Goal: Task Accomplishment & Management: Complete application form

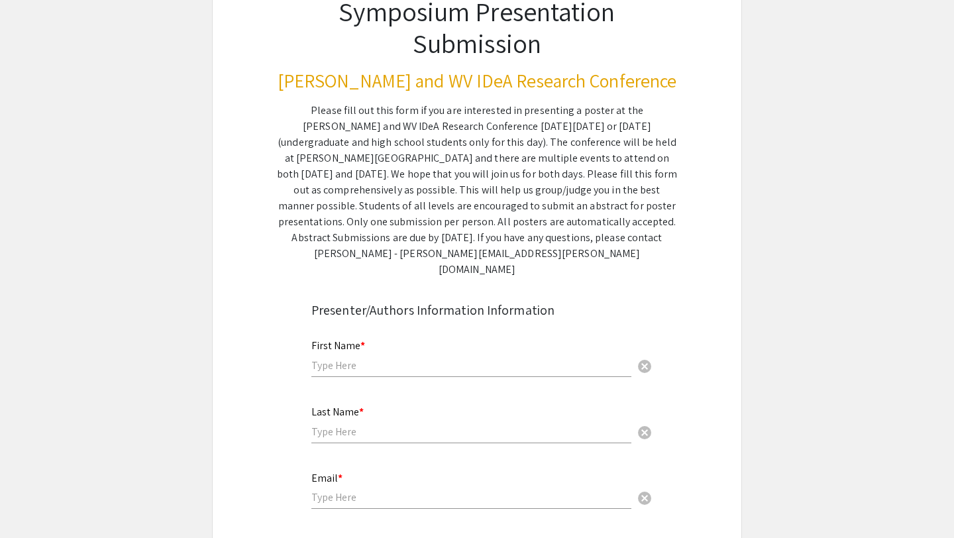
scroll to position [134, 0]
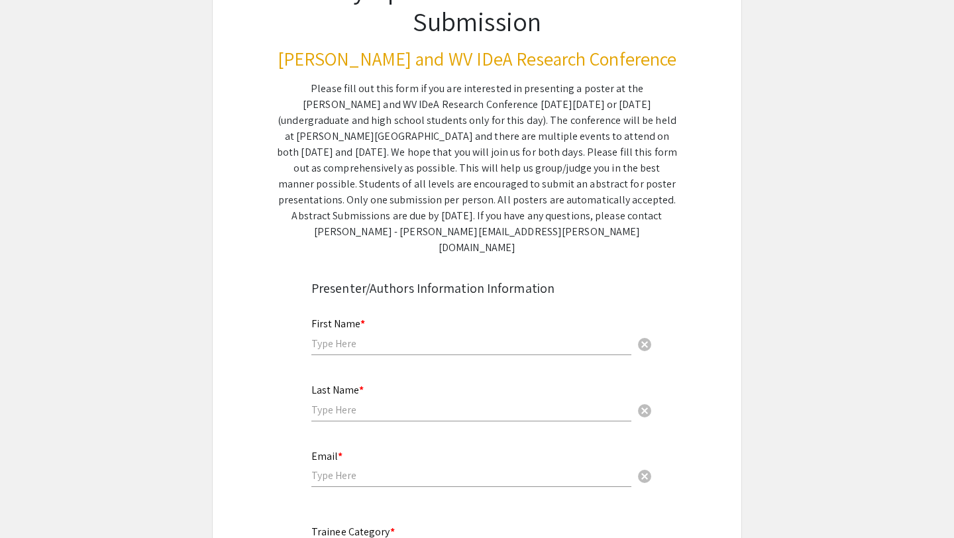
click at [393, 337] on input "text" at bounding box center [471, 344] width 320 height 14
type input "[PERSON_NAME]"
type input "[EMAIL_ADDRESS][DOMAIN_NAME]"
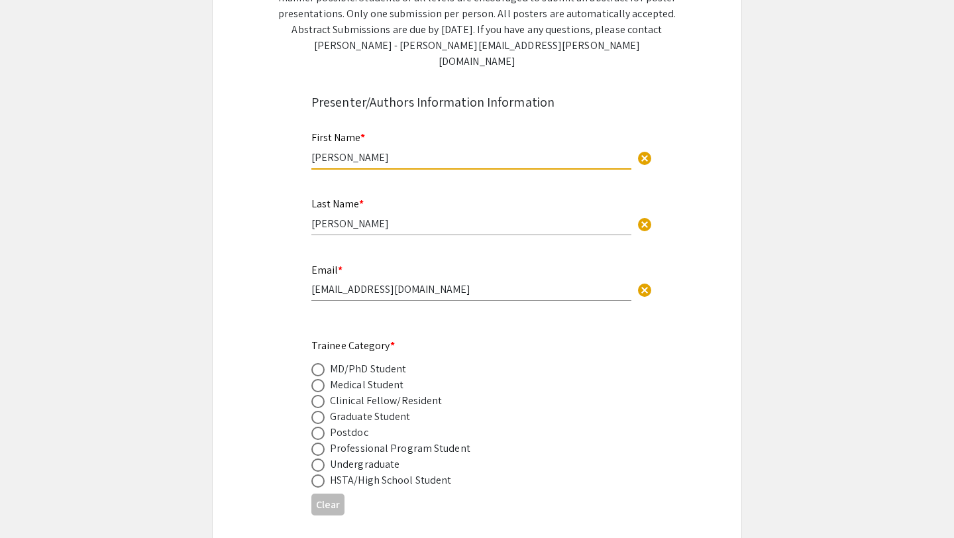
scroll to position [330, 0]
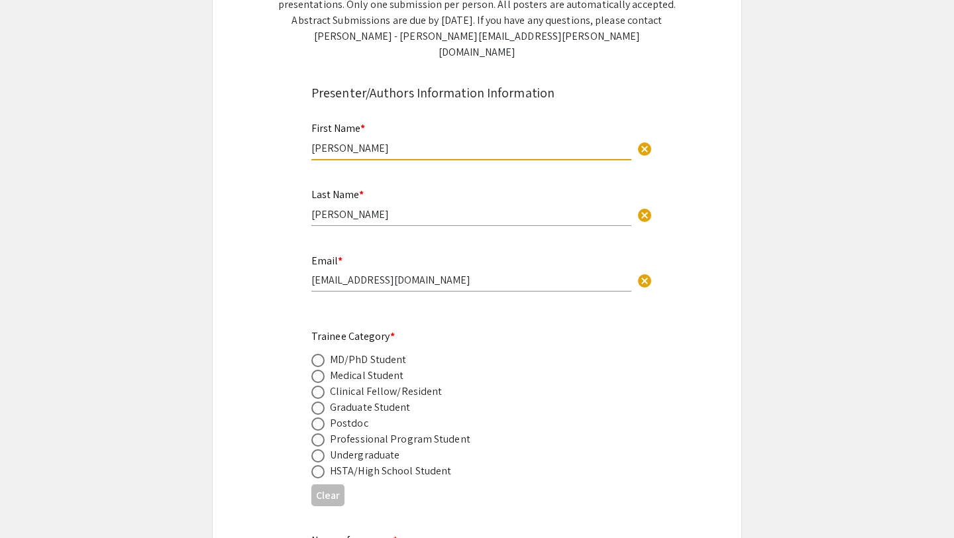
click at [370, 368] on div "Medical Student" at bounding box center [367, 376] width 74 height 16
click at [320, 370] on span at bounding box center [317, 376] width 13 height 13
click at [320, 370] on input "radio" at bounding box center [317, 376] width 13 height 13
radio input "true"
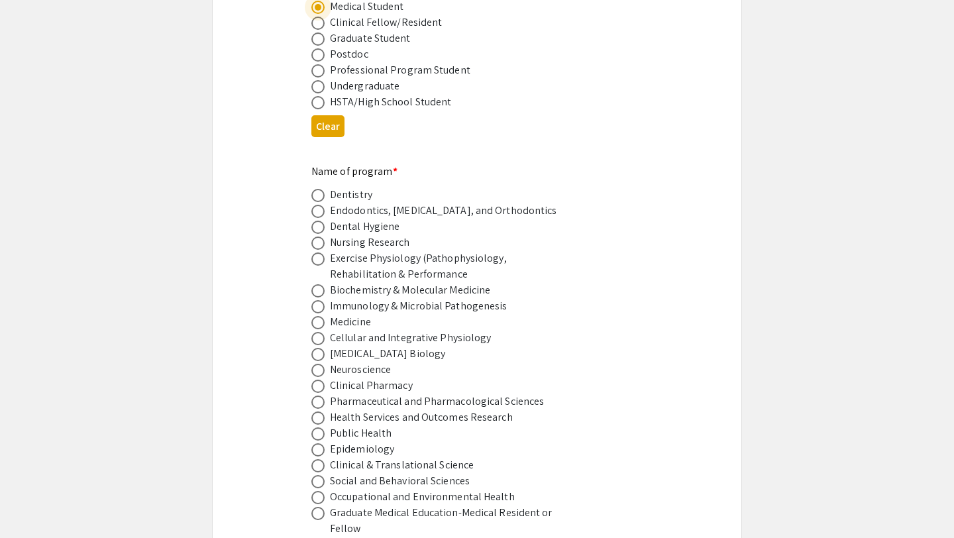
scroll to position [700, 0]
click at [321, 315] on span at bounding box center [317, 321] width 13 height 13
click at [321, 315] on input "radio" at bounding box center [317, 321] width 13 height 13
radio input "true"
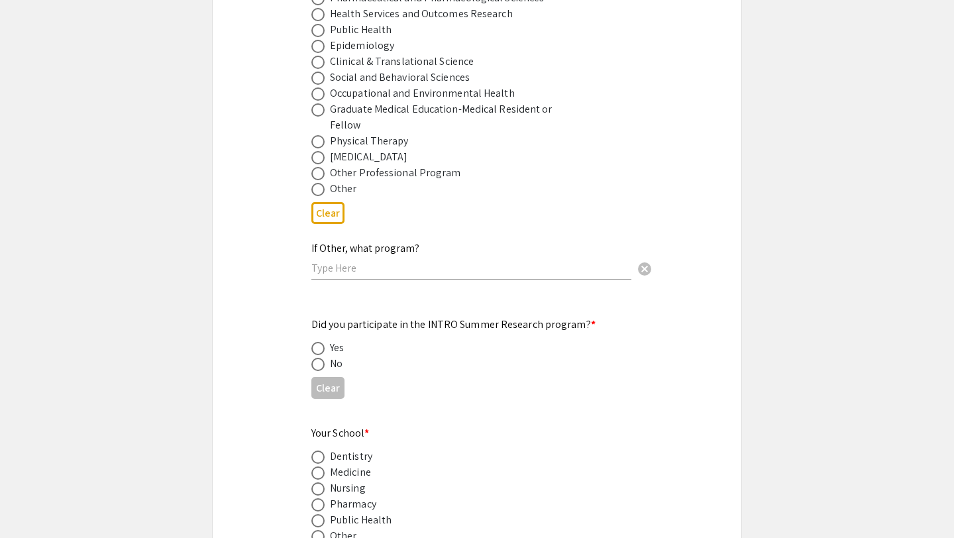
scroll to position [1111, 0]
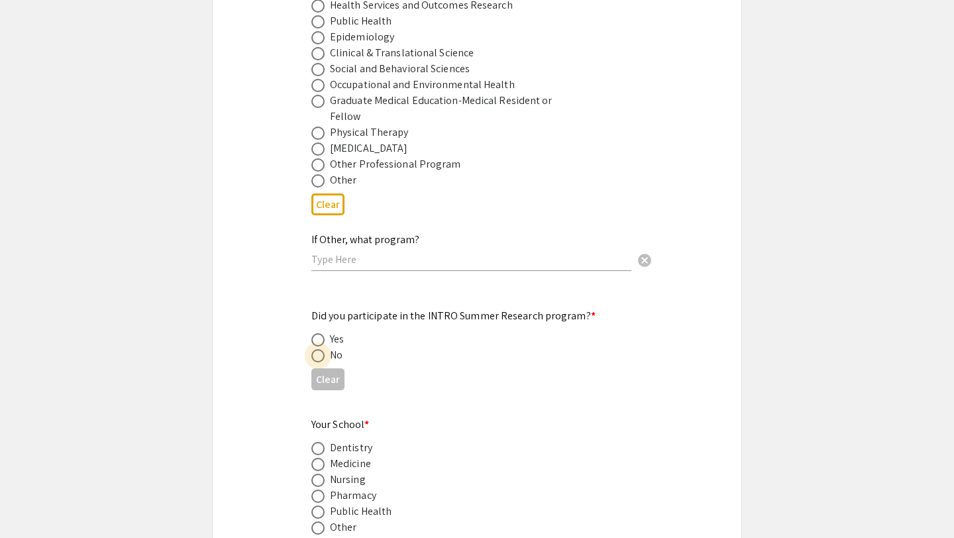
click at [319, 349] on span at bounding box center [317, 355] width 13 height 13
click at [319, 349] on input "radio" at bounding box center [317, 355] width 13 height 13
radio input "true"
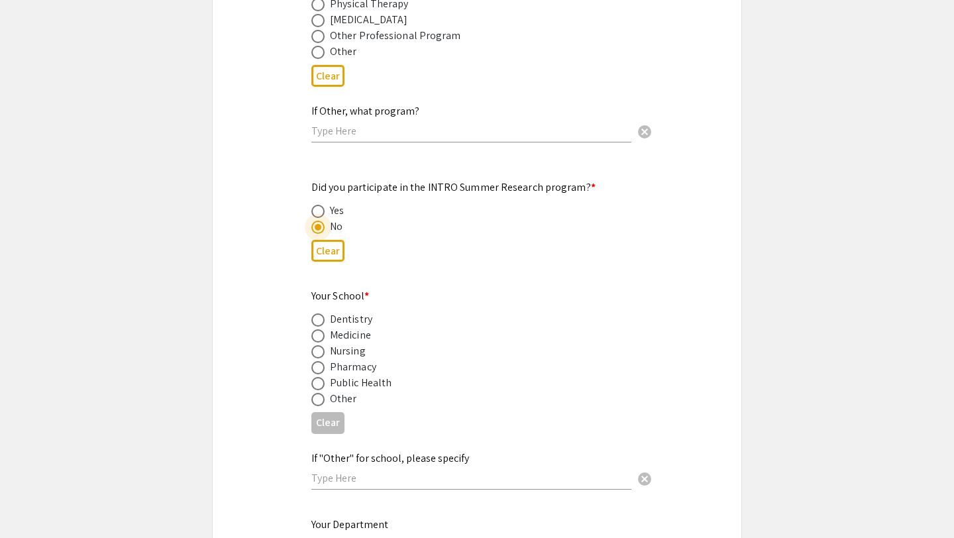
scroll to position [1240, 0]
click at [323, 329] on span at bounding box center [317, 335] width 13 height 13
click at [323, 329] on input "radio" at bounding box center [317, 335] width 13 height 13
radio input "true"
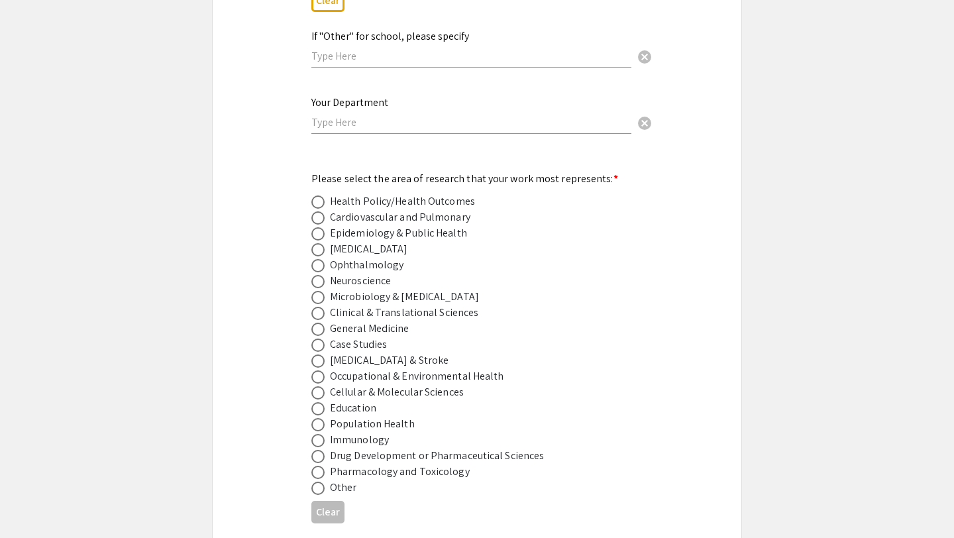
scroll to position [1662, 0]
click at [317, 465] on span at bounding box center [317, 471] width 13 height 13
click at [317, 465] on input "radio" at bounding box center [317, 471] width 13 height 13
radio input "true"
click at [319, 276] on span at bounding box center [317, 280] width 13 height 13
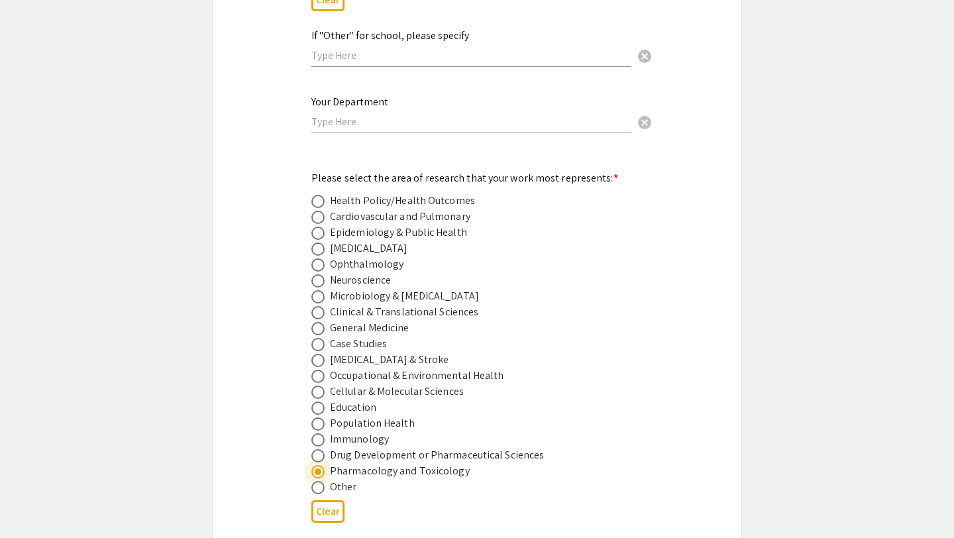
click at [319, 276] on input "radio" at bounding box center [317, 280] width 13 height 13
radio input "true"
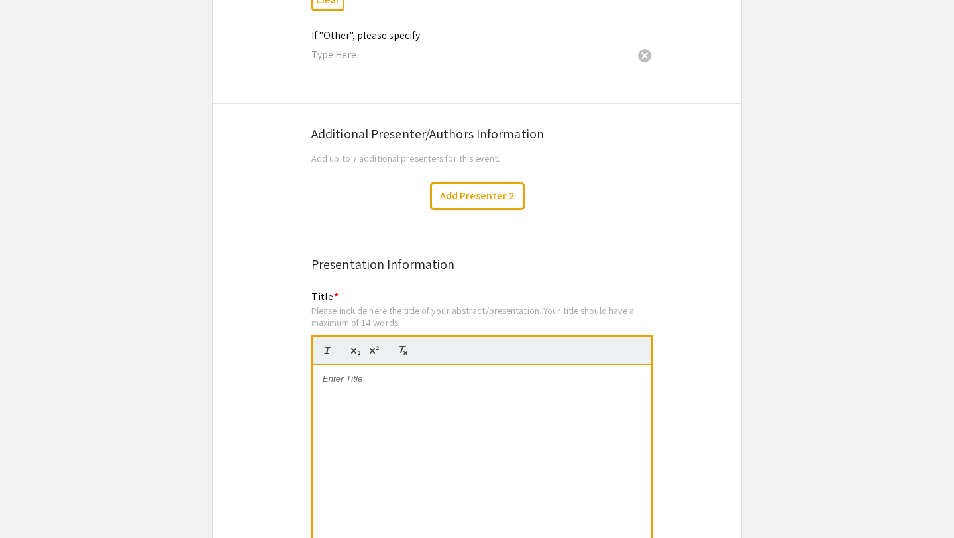
scroll to position [2175, 0]
click at [340, 425] on div at bounding box center [482, 462] width 339 height 199
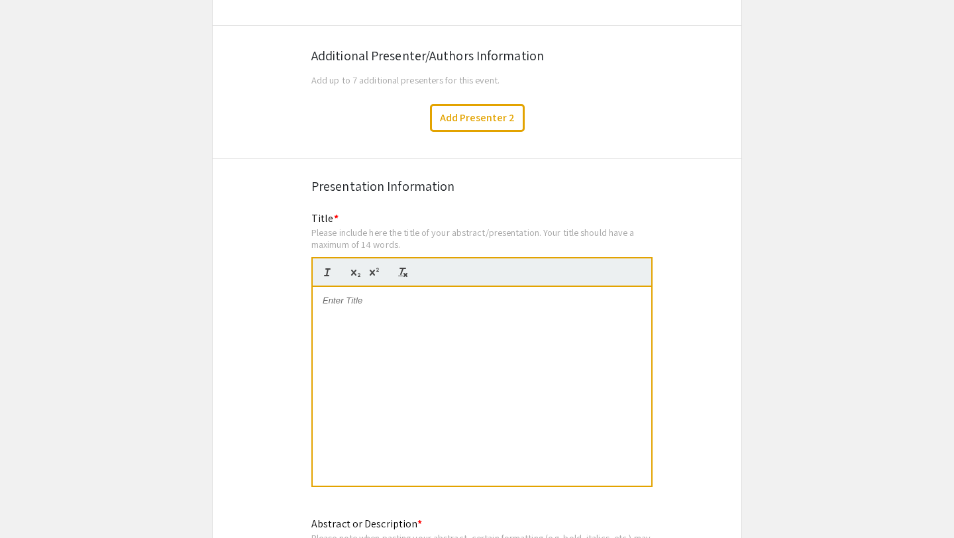
scroll to position [2254, 0]
click at [419, 304] on div at bounding box center [482, 384] width 339 height 199
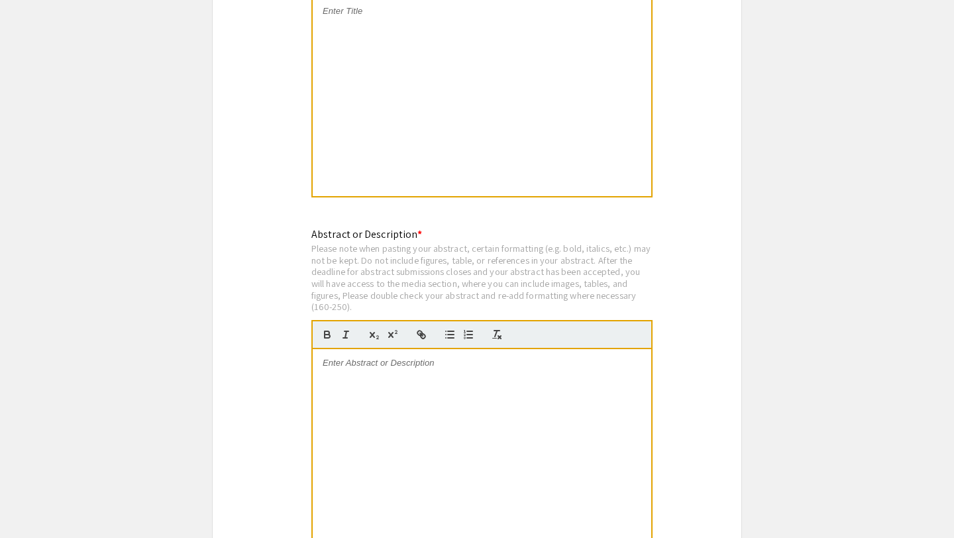
scroll to position [2544, 0]
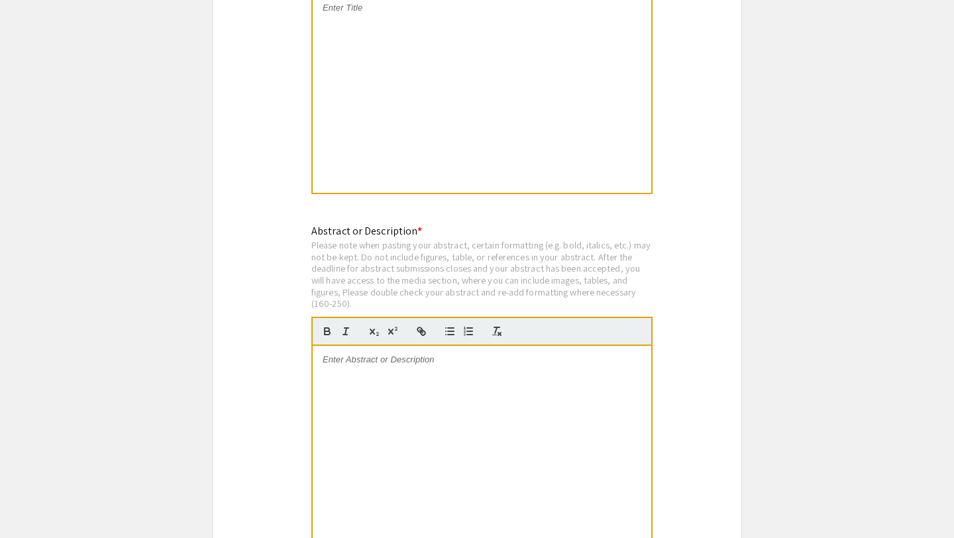
click at [406, 136] on div at bounding box center [482, 93] width 339 height 199
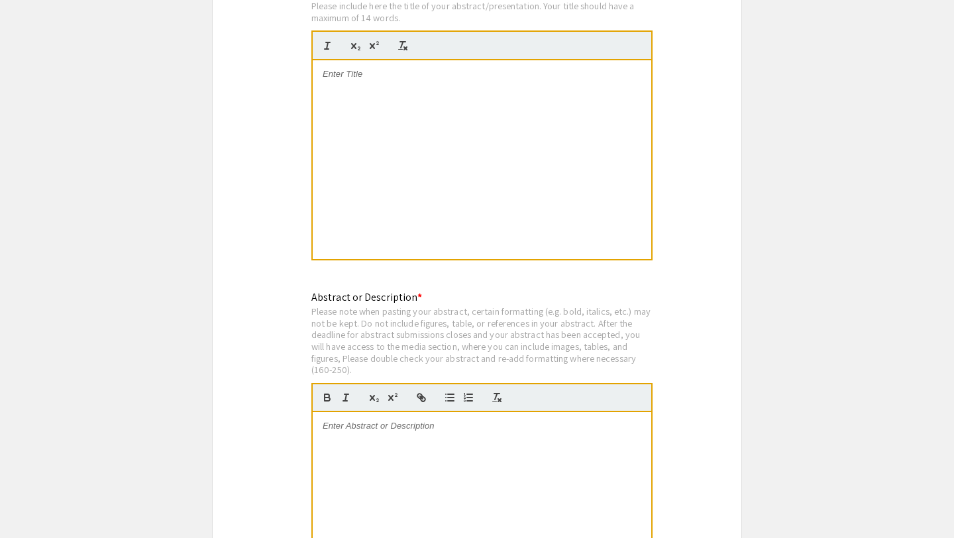
scroll to position [0, 0]
click at [355, 68] on p "[MEDICAL_DATA] induced [MEDICAL_DATA]: what is the role of [MEDICAL_DATA]?" at bounding box center [482, 80] width 319 height 25
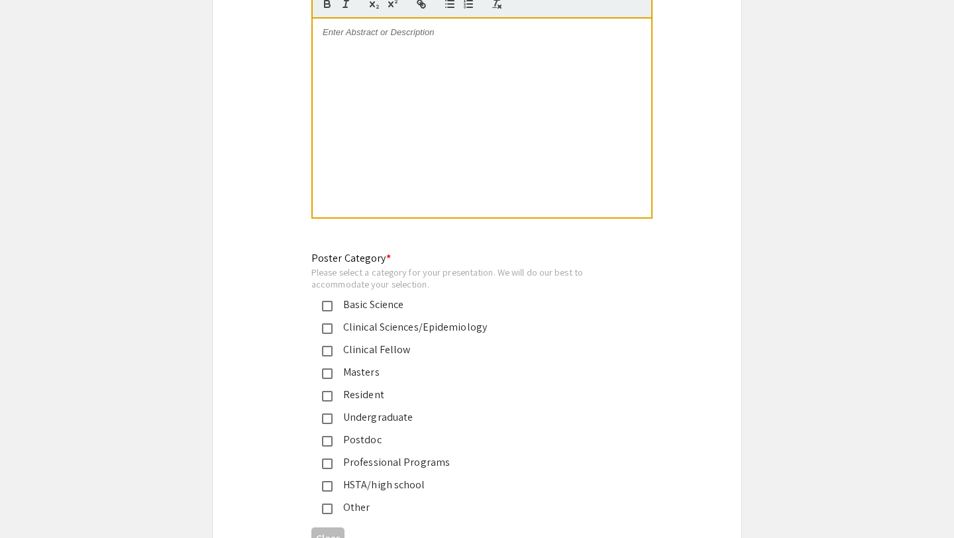
scroll to position [2911, 0]
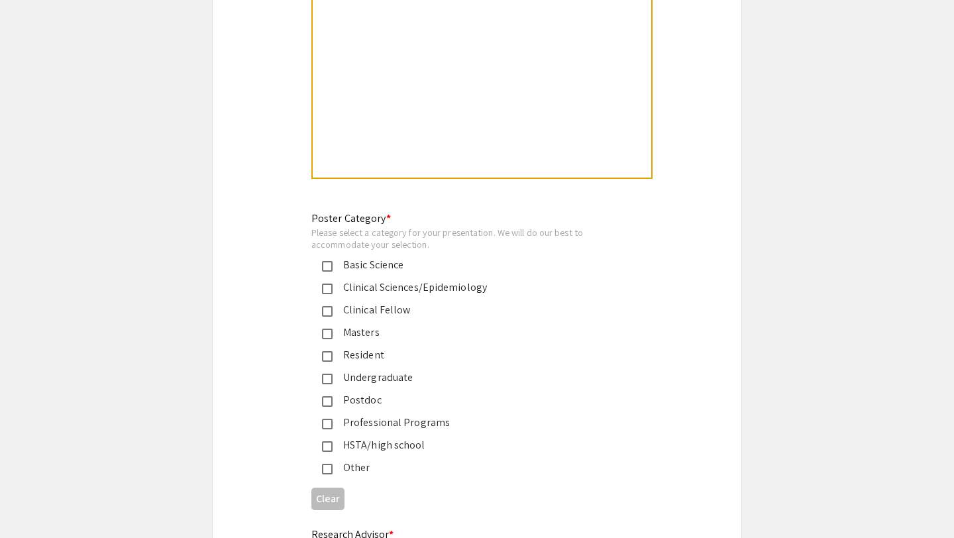
click at [409, 280] on div "Clinical Sciences/Epidemiology" at bounding box center [472, 288] width 278 height 16
click at [415, 280] on div "Clinical Sciences/Epidemiology" at bounding box center [472, 288] width 278 height 16
click at [391, 280] on div "Clinical Sciences/Epidemiology" at bounding box center [472, 288] width 278 height 16
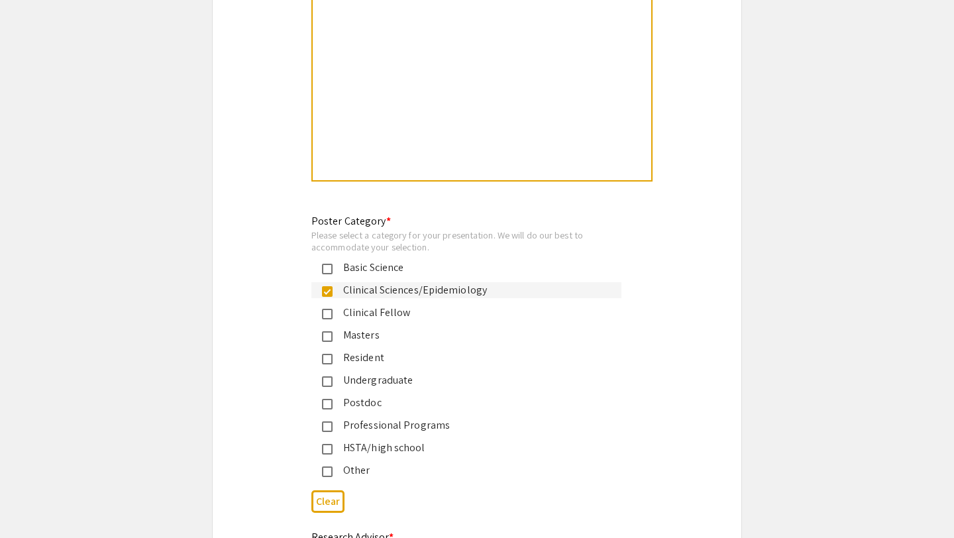
scroll to position [2907, 0]
click at [386, 146] on div at bounding box center [482, 82] width 339 height 199
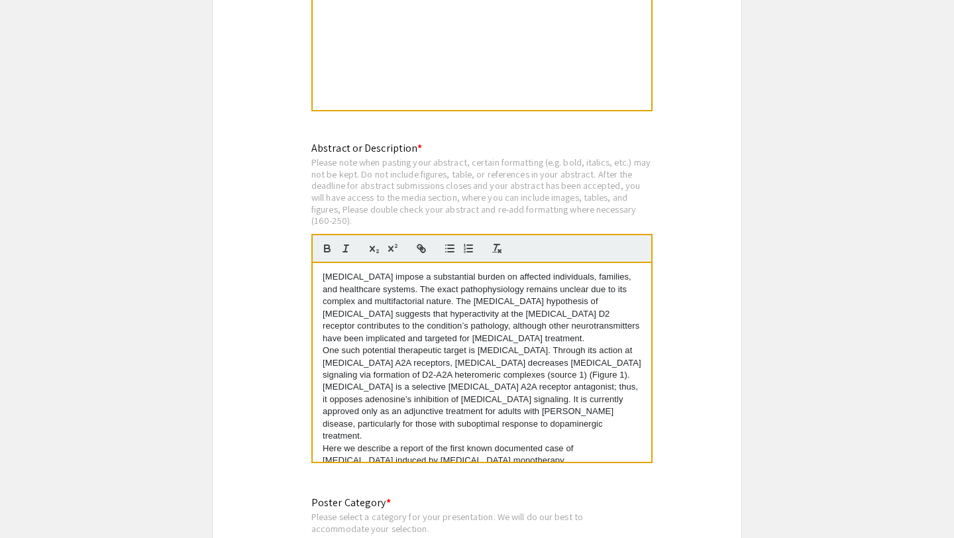
scroll to position [920, 0]
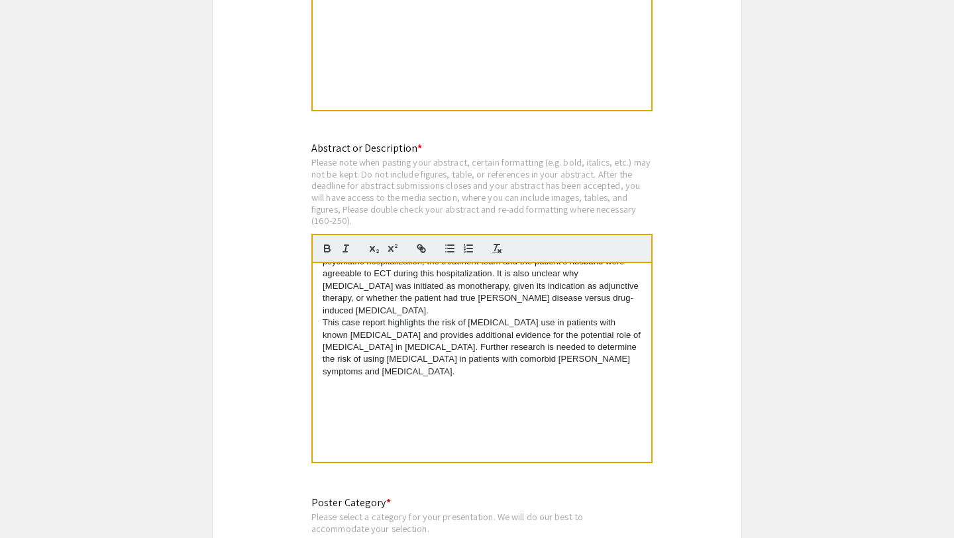
click at [415, 415] on p at bounding box center [482, 421] width 319 height 12
click at [390, 451] on p at bounding box center [482, 457] width 319 height 12
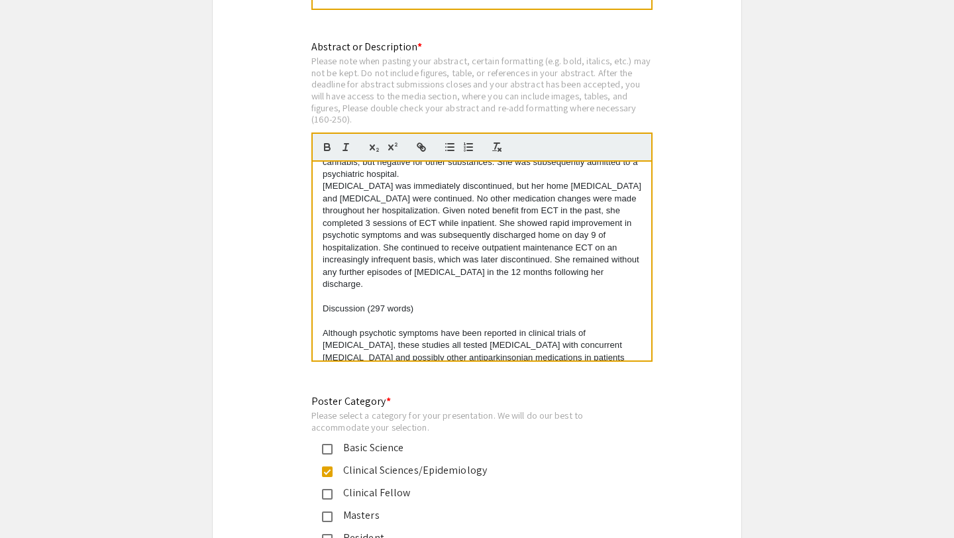
scroll to position [489, 0]
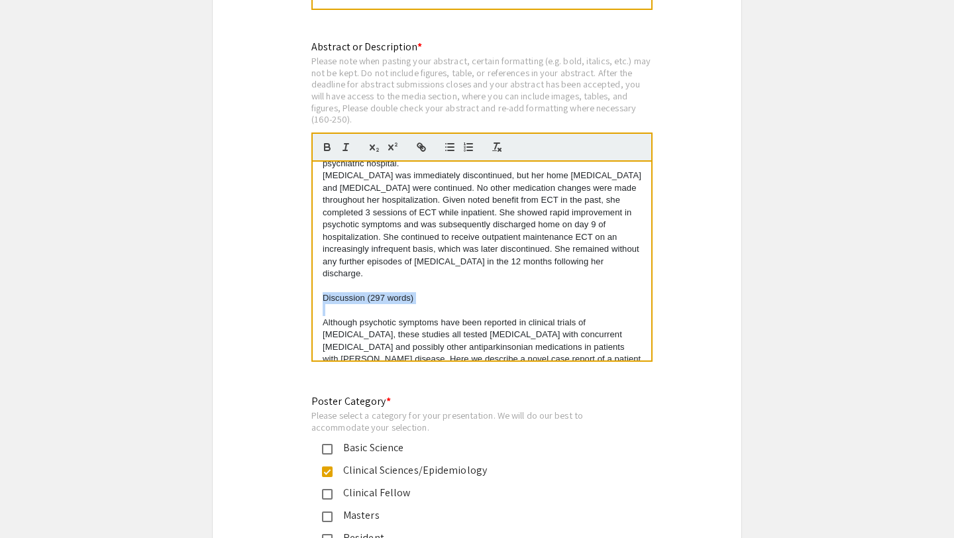
drag, startPoint x: 425, startPoint y: 258, endPoint x: 315, endPoint y: 258, distance: 110.0
click at [315, 258] on div "[MEDICAL_DATA] impose a substantial burden on affected individuals, families, a…" at bounding box center [482, 261] width 339 height 199
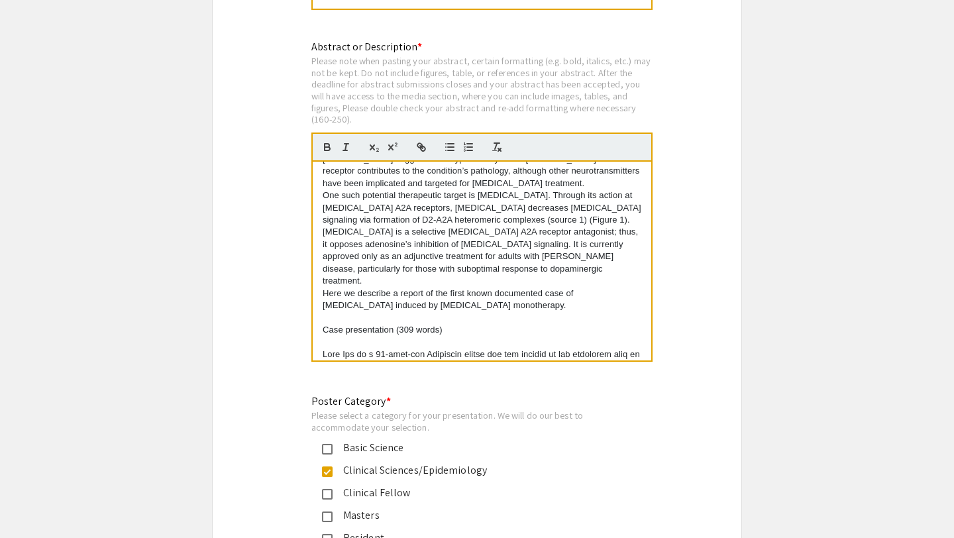
scroll to position [68, 0]
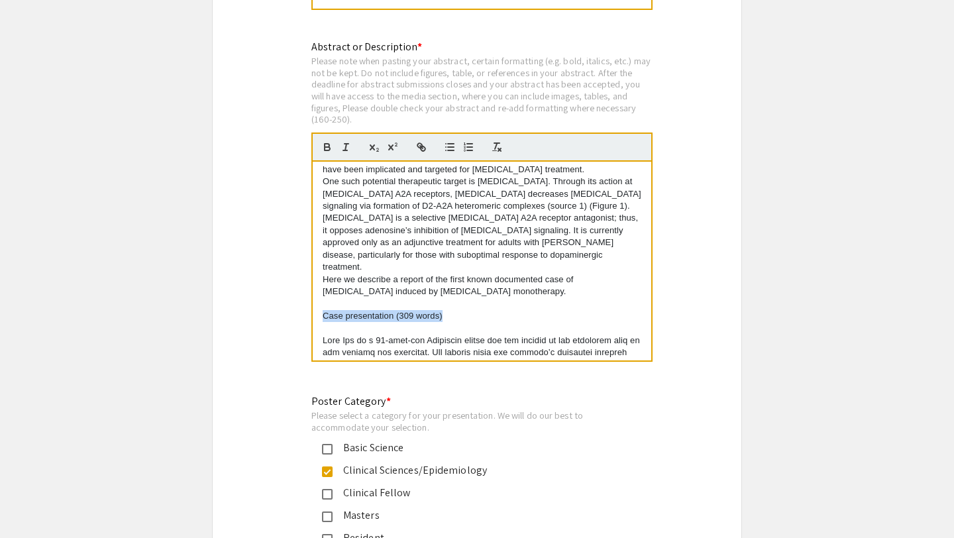
drag, startPoint x: 468, startPoint y: 294, endPoint x: 322, endPoint y: 288, distance: 146.5
click at [323, 310] on p "Case presentation (309 words)" at bounding box center [482, 316] width 319 height 12
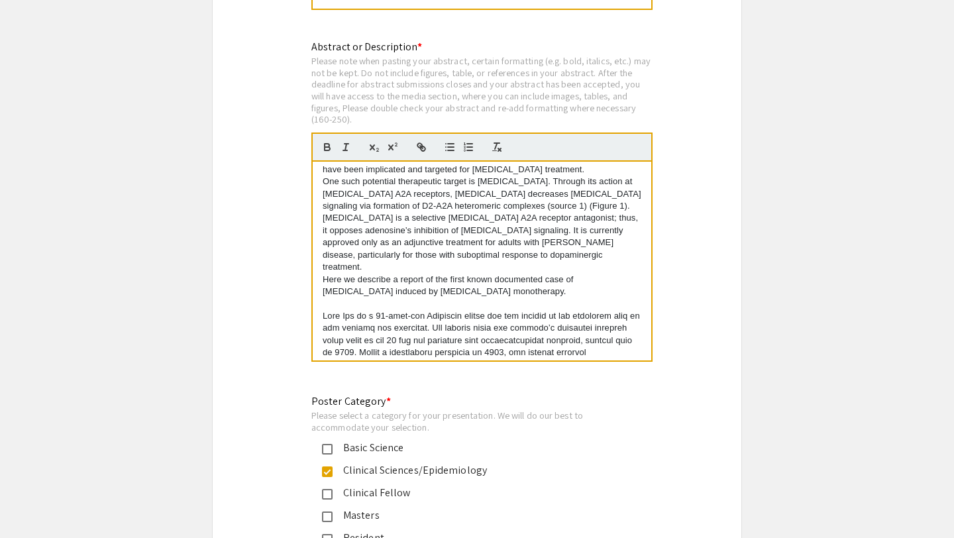
click at [395, 298] on p at bounding box center [482, 304] width 319 height 12
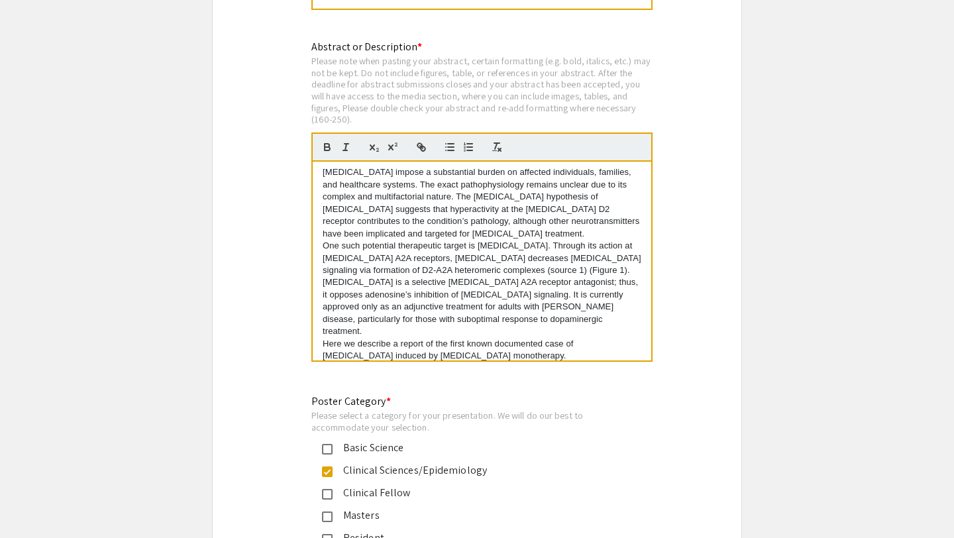
scroll to position [0, 0]
click at [558, 341] on p "Here we describe a report of the first known documented case of [MEDICAL_DATA] …" at bounding box center [482, 353] width 319 height 25
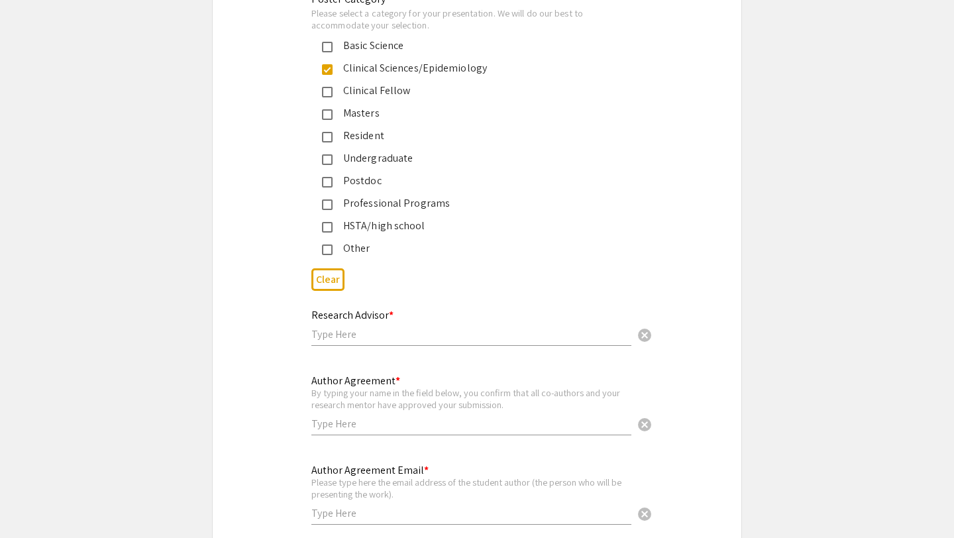
scroll to position [3153, 0]
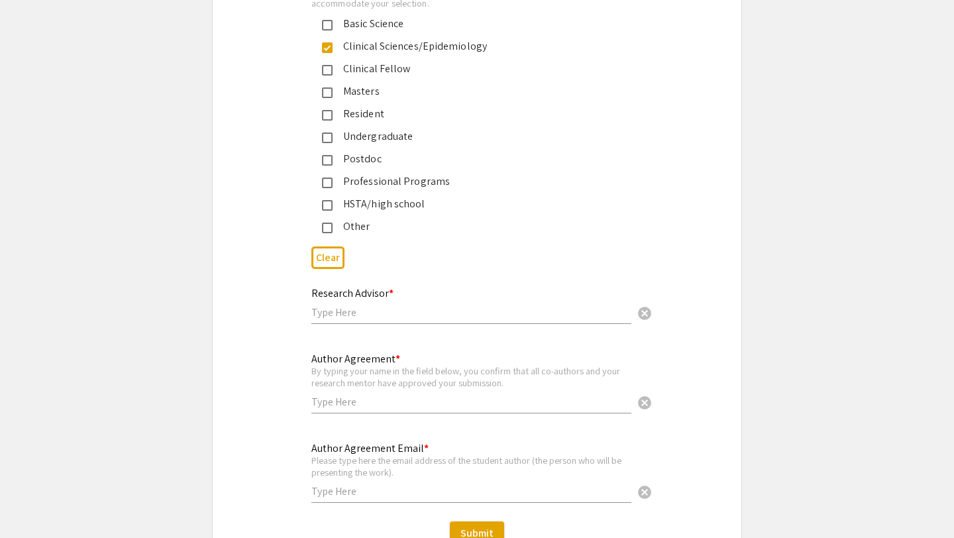
click at [427, 307] on input "text" at bounding box center [471, 312] width 320 height 14
type input "[PERSON_NAME]"
click at [514, 402] on div "Author Agreement * By typing your name in the field below, you confirm that all…" at bounding box center [471, 377] width 320 height 74
click at [505, 395] on input "text" at bounding box center [471, 402] width 320 height 14
type input "[PERSON_NAME]"
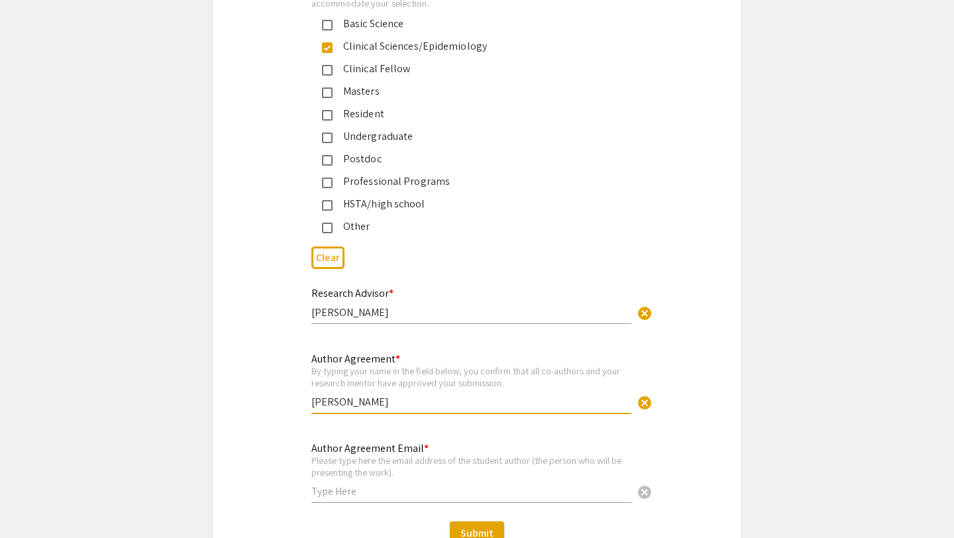
click at [468, 484] on input "text" at bounding box center [471, 491] width 320 height 14
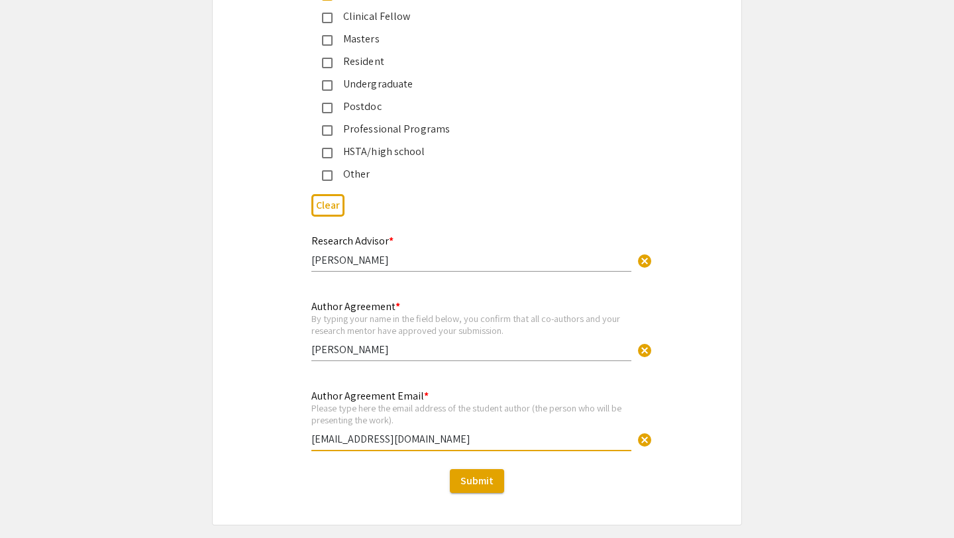
scroll to position [3206, 0]
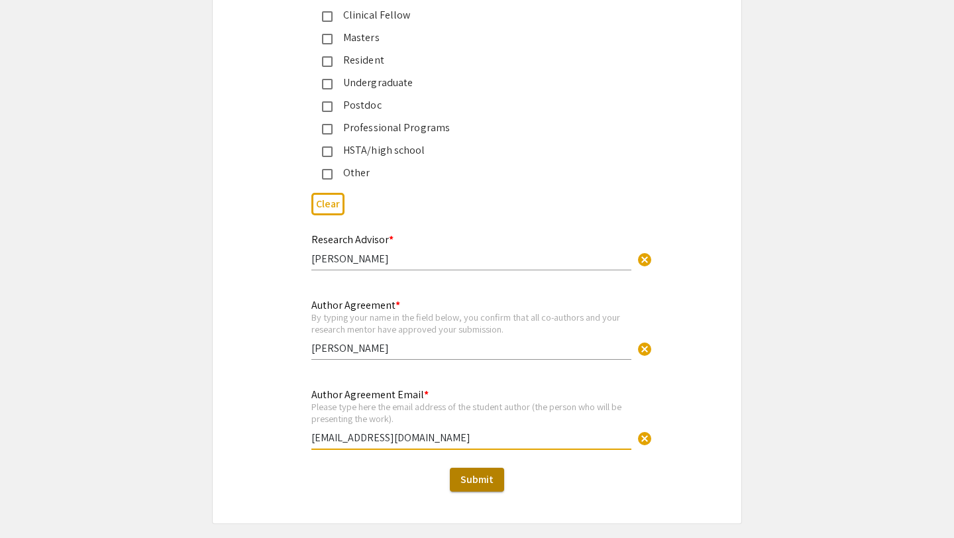
type input "[EMAIL_ADDRESS][DOMAIN_NAME]"
click at [482, 483] on button "Submit" at bounding box center [477, 480] width 54 height 24
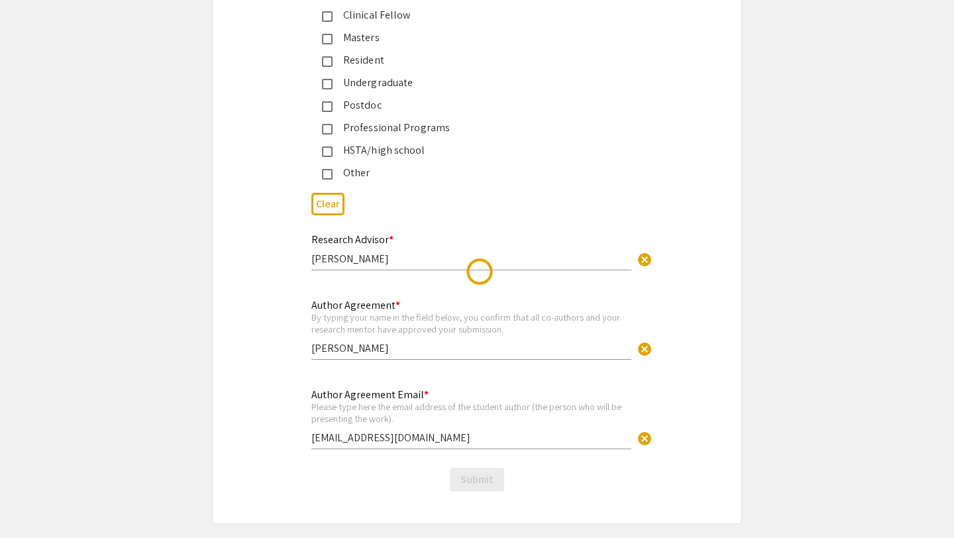
scroll to position [0, 0]
